Goal: Information Seeking & Learning: Learn about a topic

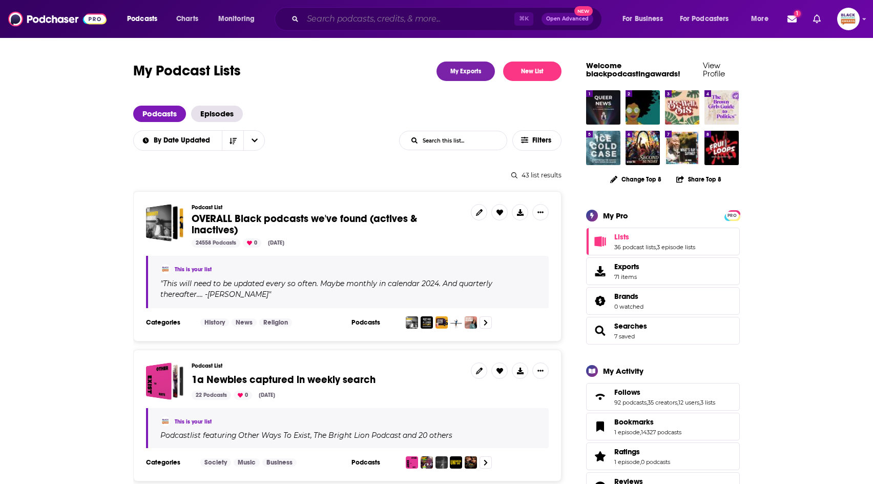
click at [378, 26] on input "Search podcasts, credits, & more..." at bounding box center [409, 19] width 212 height 16
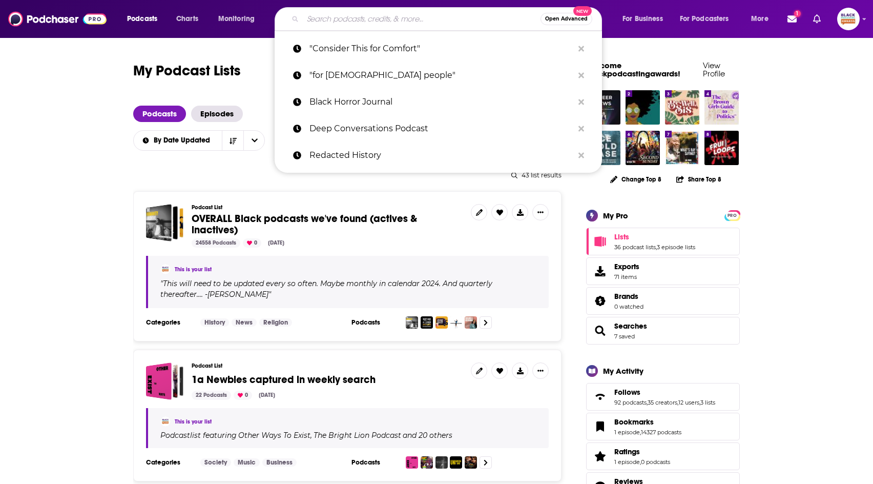
paste input "Reinvention Rebel"
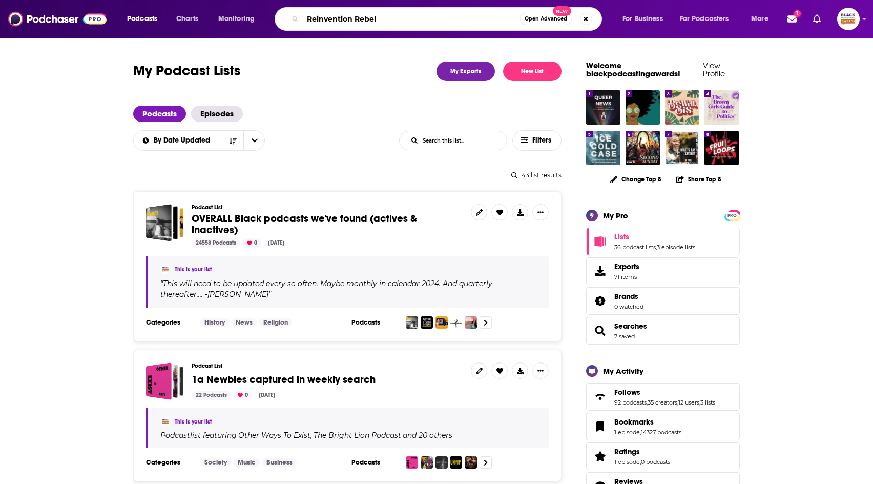
type input "Reinvention Rebels"
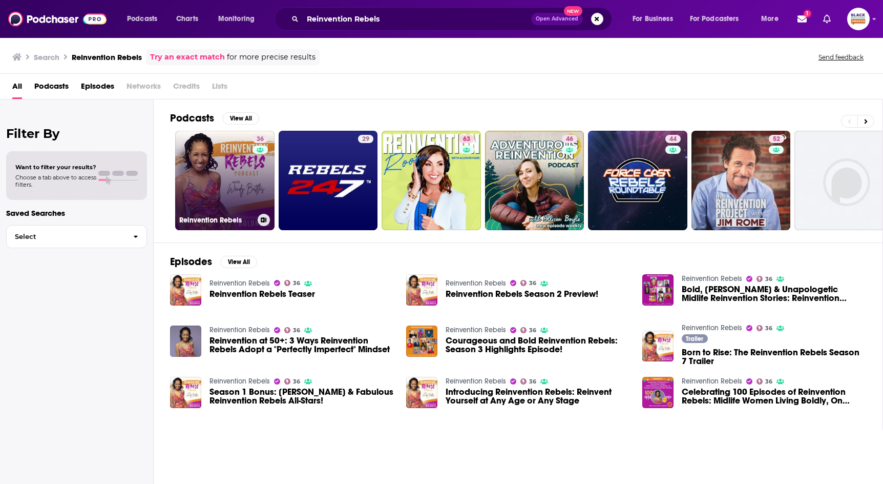
click at [250, 195] on link "36 Reinvention Rebels" at bounding box center [224, 180] width 99 height 99
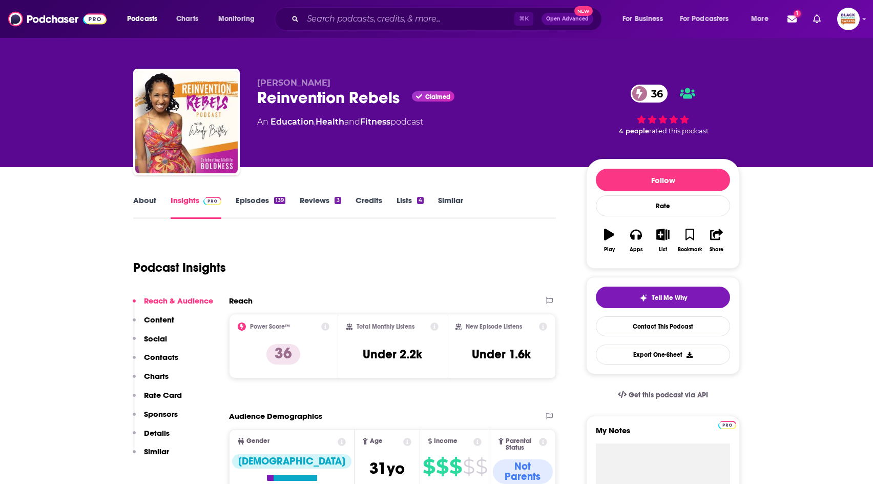
click at [153, 209] on link "About" at bounding box center [144, 207] width 23 height 24
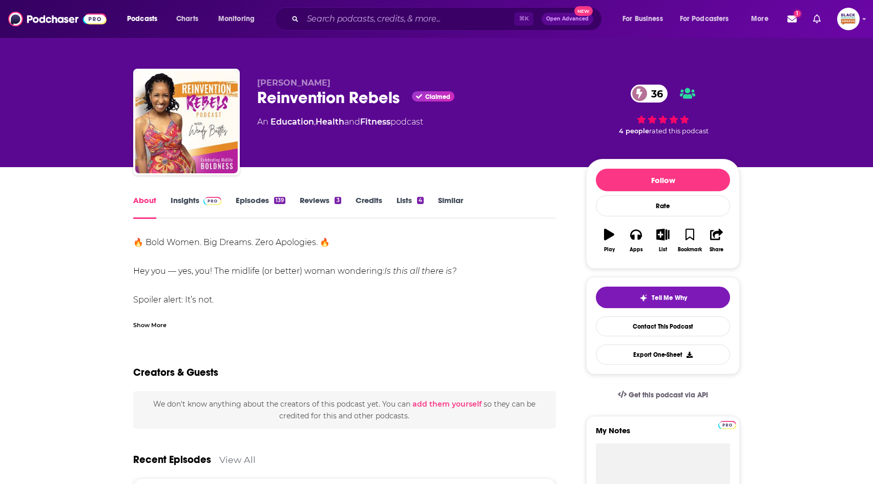
click at [170, 319] on div "Show More" at bounding box center [344, 320] width 423 height 17
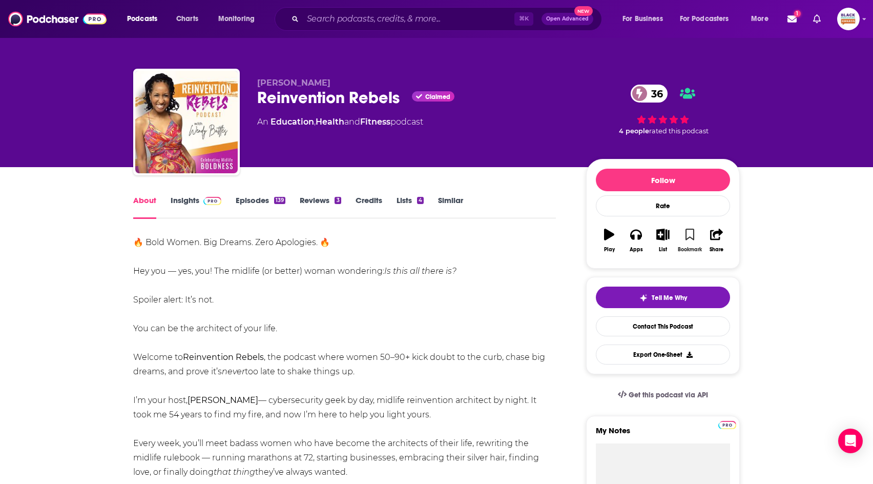
click at [688, 234] on icon "button" at bounding box center [689, 233] width 9 height 11
click at [667, 234] on icon "button" at bounding box center [662, 233] width 13 height 11
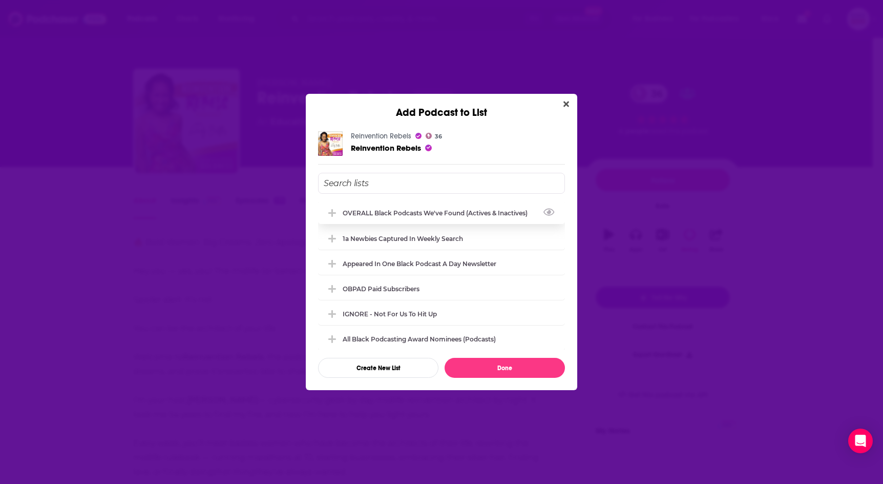
click at [416, 212] on div "OVERALL Black podcasts we've found (actives & inactives)" at bounding box center [438, 213] width 191 height 8
click at [510, 363] on button "Done" at bounding box center [505, 368] width 120 height 20
